Goal: Task Accomplishment & Management: Manage account settings

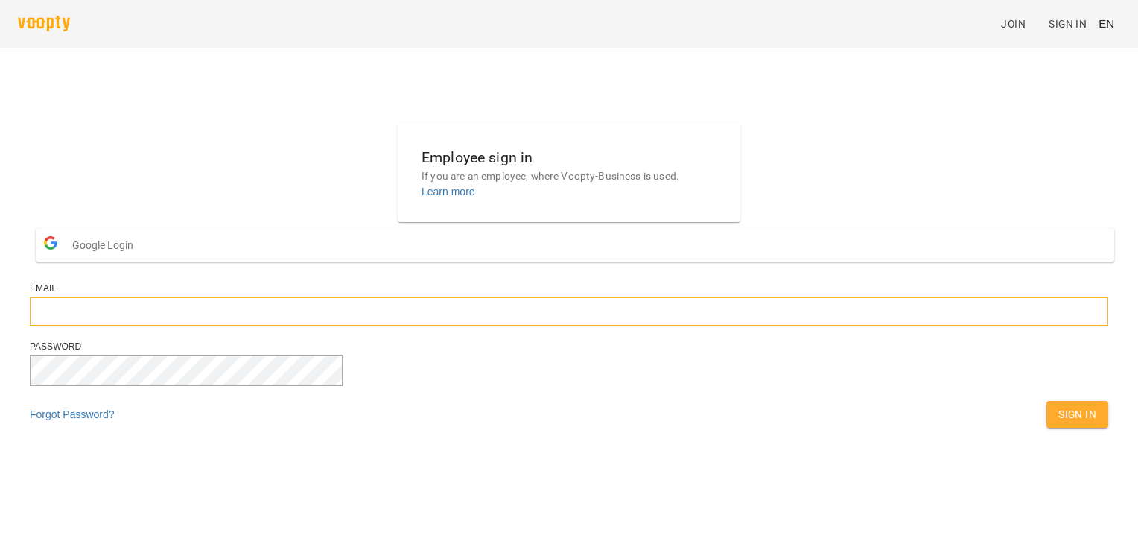
type input "**********"
click at [1058, 423] on span "Sign In" at bounding box center [1077, 414] width 38 height 18
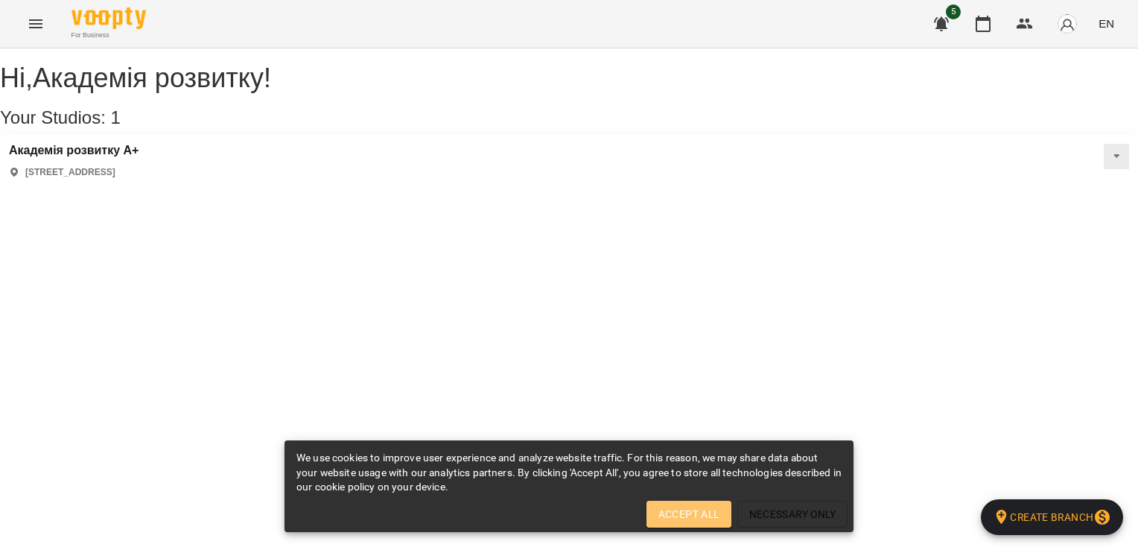
click at [703, 512] on span "Accept All" at bounding box center [688, 514] width 61 height 18
